Goal: Information Seeking & Learning: Learn about a topic

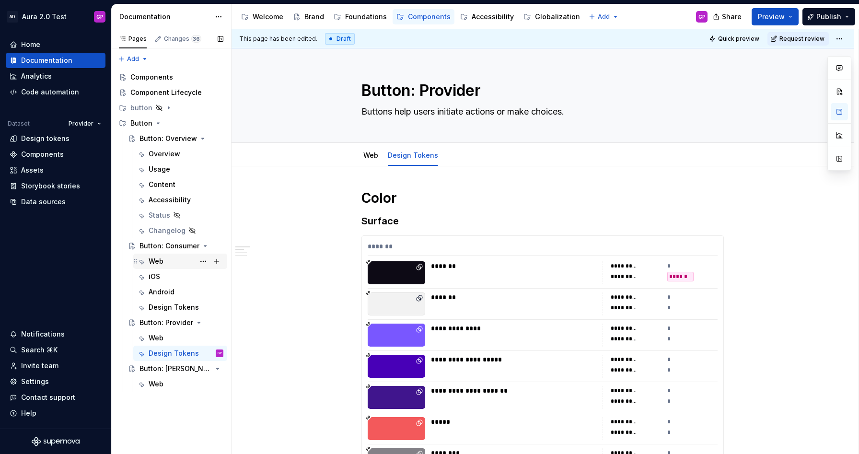
click at [161, 259] on div "Web" at bounding box center [156, 261] width 15 height 10
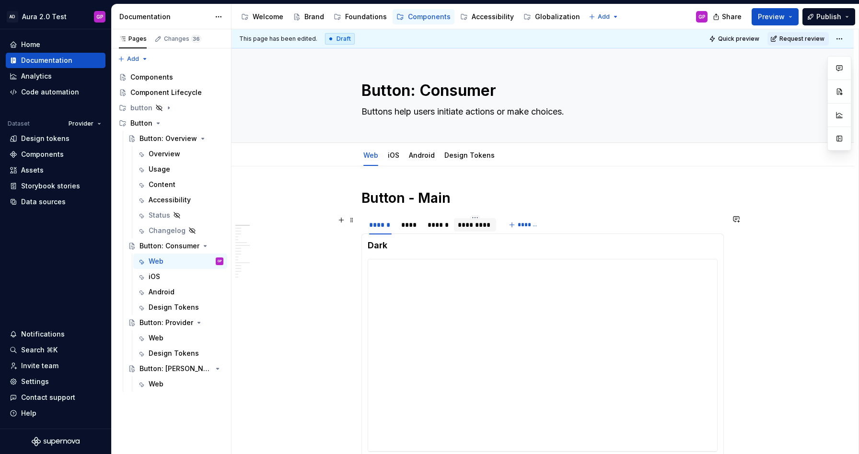
type textarea "*"
click at [474, 224] on div "*********" at bounding box center [475, 225] width 35 height 10
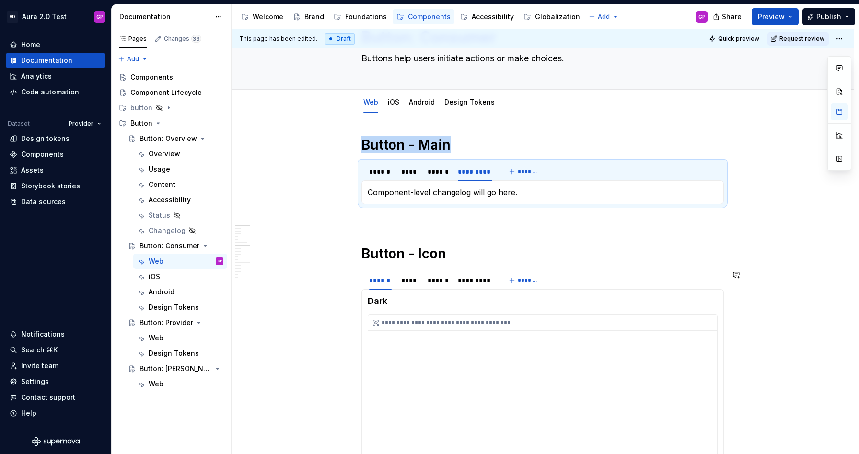
scroll to position [37, 0]
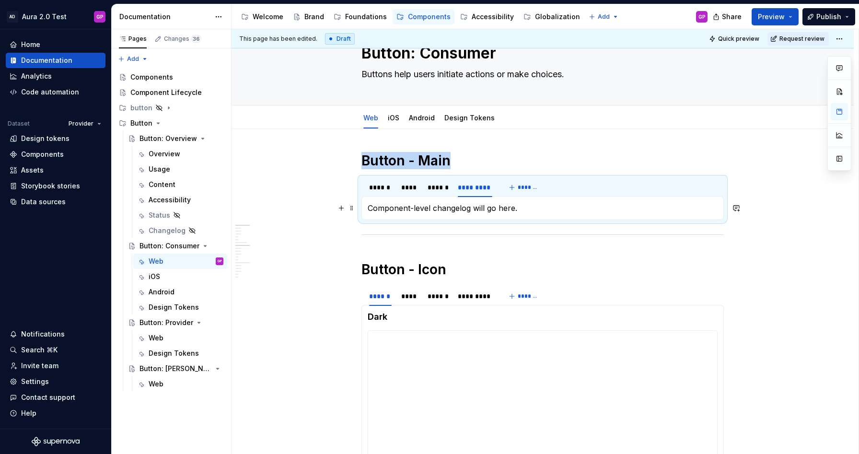
click at [550, 208] on p "Component-level changelog will go here." at bounding box center [542, 207] width 350 height 11
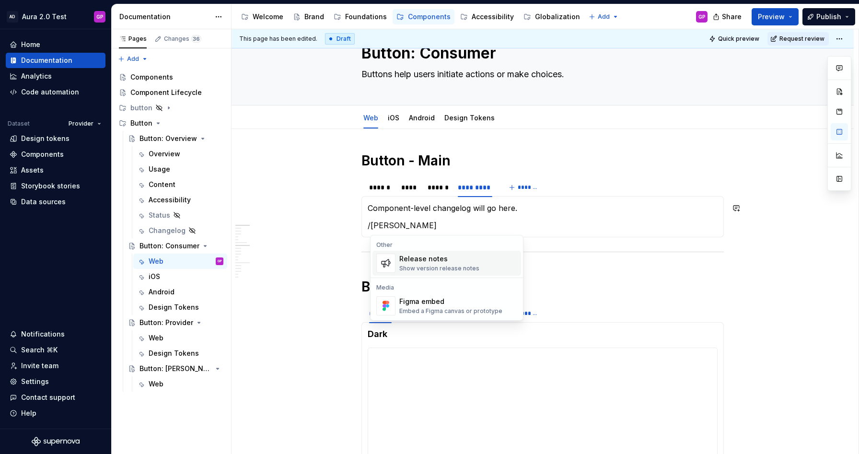
click at [420, 265] on div "Show version release notes" at bounding box center [439, 268] width 80 height 8
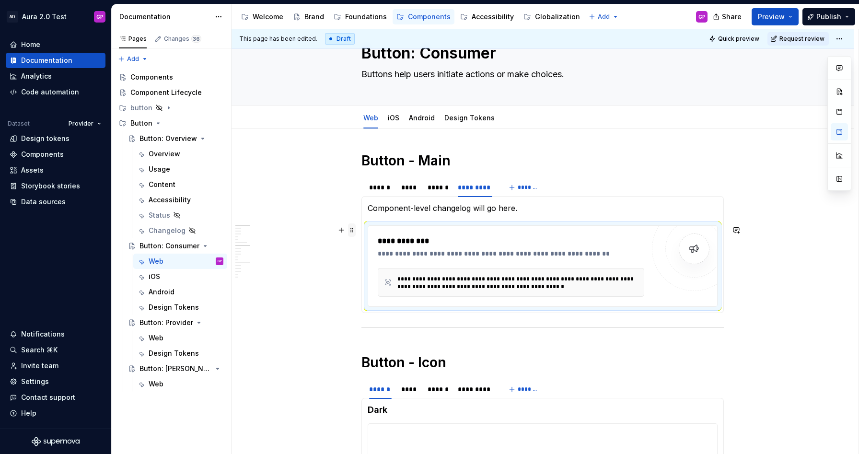
click at [354, 229] on span at bounding box center [352, 229] width 8 height 13
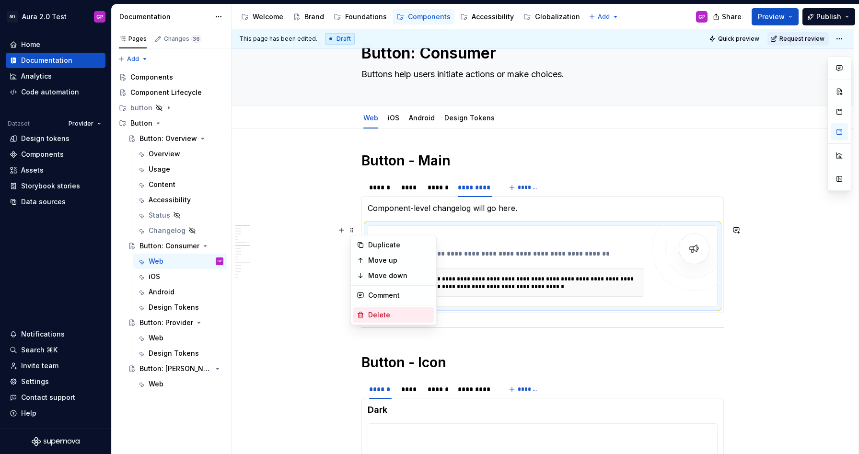
click at [378, 314] on div "Delete" at bounding box center [399, 315] width 62 height 10
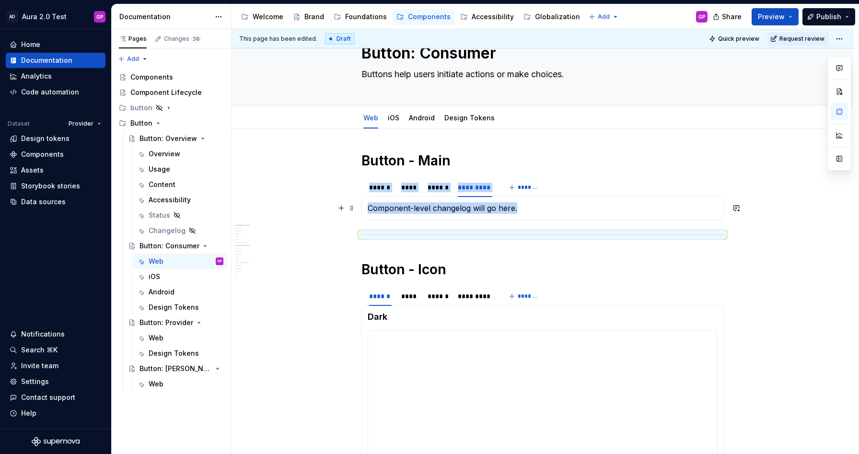
click at [534, 204] on p "Component-level changelog will go here." at bounding box center [542, 207] width 350 height 11
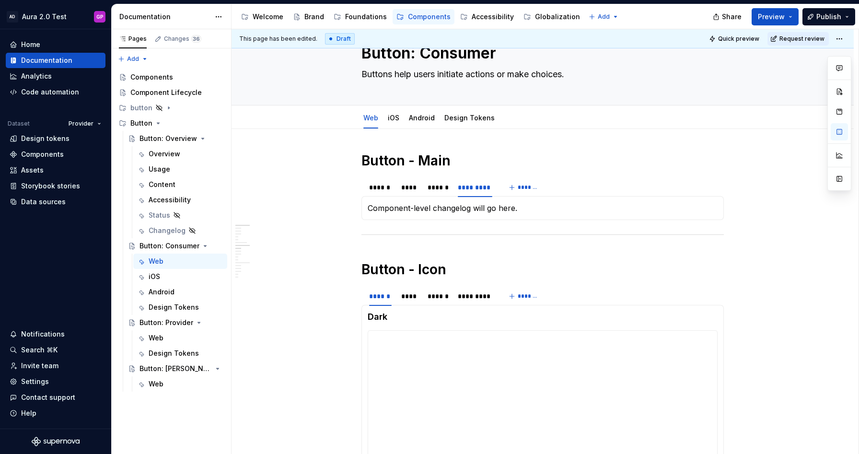
type textarea "*"
